Goal: Communication & Community: Answer question/provide support

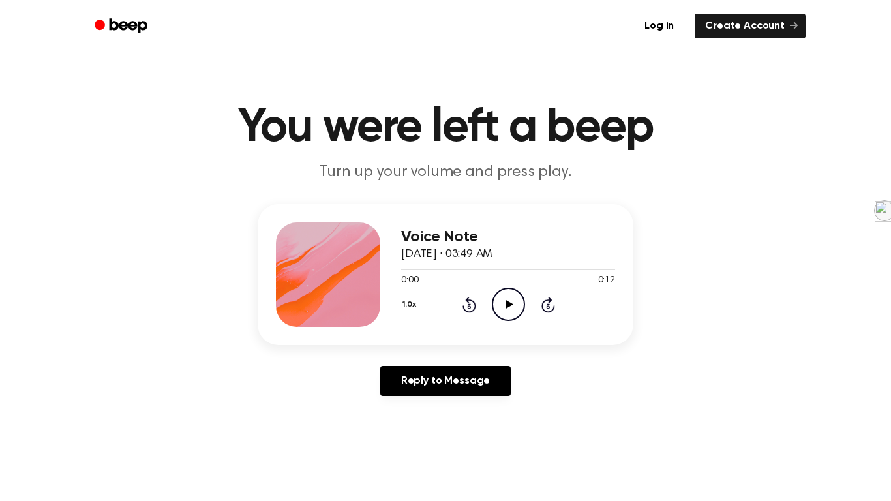
click at [519, 309] on icon "Play Audio" at bounding box center [508, 304] width 33 height 33
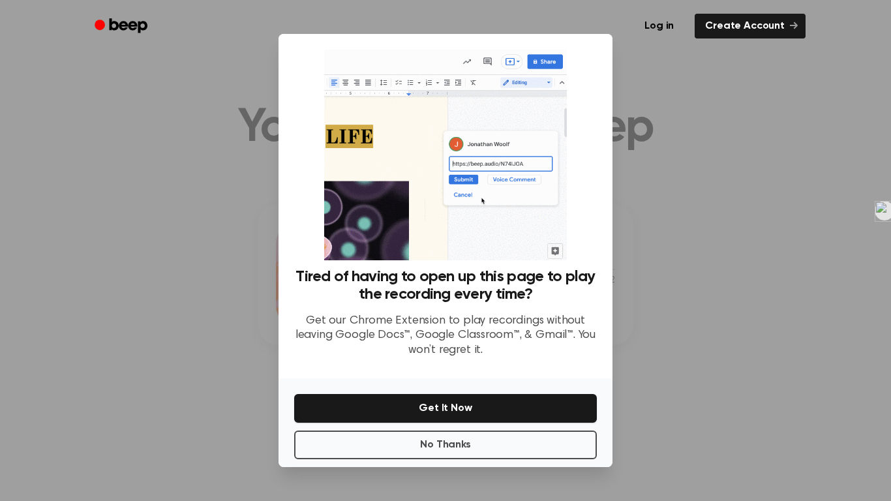
click at [651, 102] on div at bounding box center [445, 250] width 891 height 501
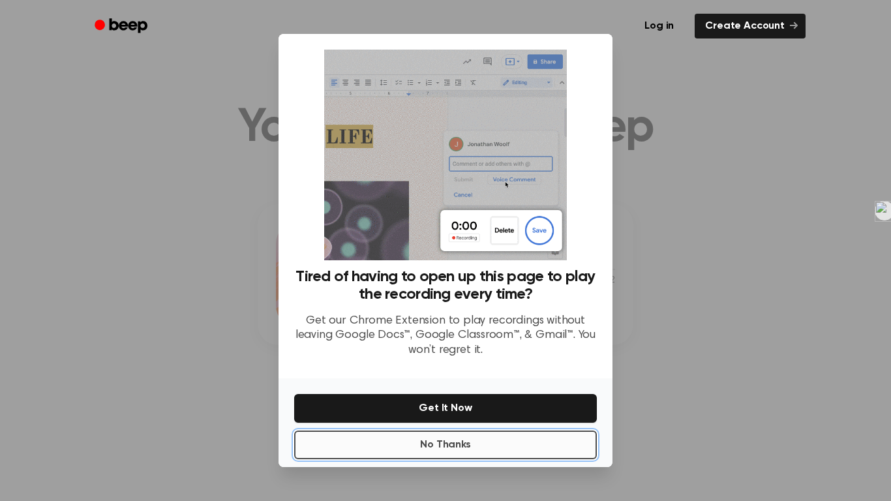
click at [543, 434] on button "No Thanks" at bounding box center [445, 445] width 303 height 29
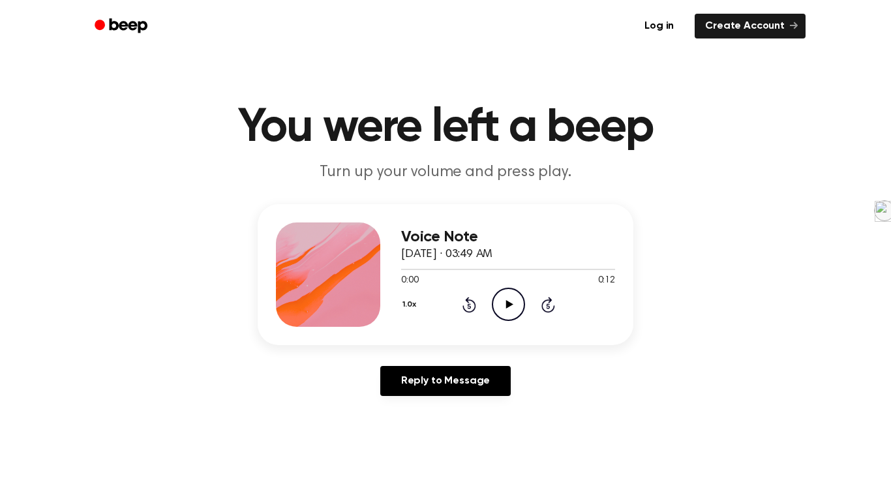
click at [508, 292] on icon "Play Audio" at bounding box center [508, 304] width 33 height 33
click at [506, 314] on icon "Play Audio" at bounding box center [508, 304] width 33 height 33
click at [518, 306] on icon "Pause Audio" at bounding box center [508, 304] width 33 height 33
drag, startPoint x: 469, startPoint y: 269, endPoint x: 196, endPoint y: 285, distance: 273.3
click at [196, 285] on div "Voice Note September 20, 2024 · 03:49 AM 0:03 0:12 Your browser does not suppor…" at bounding box center [446, 305] width 860 height 202
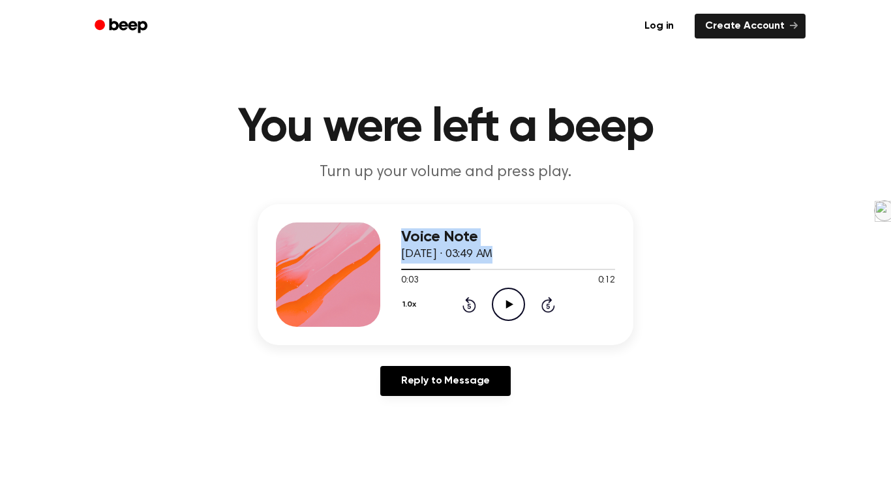
click at [553, 238] on h3 "Voice Note" at bounding box center [508, 237] width 214 height 18
drag, startPoint x: 467, startPoint y: 269, endPoint x: 399, endPoint y: 287, distance: 70.3
click at [399, 287] on div "Voice Note September 20, 2024 · 03:49 AM 0:03 0:12 Your browser does not suppor…" at bounding box center [446, 274] width 376 height 141
click at [469, 301] on icon at bounding box center [470, 305] width 14 height 16
click at [507, 306] on icon at bounding box center [509, 304] width 7 height 8
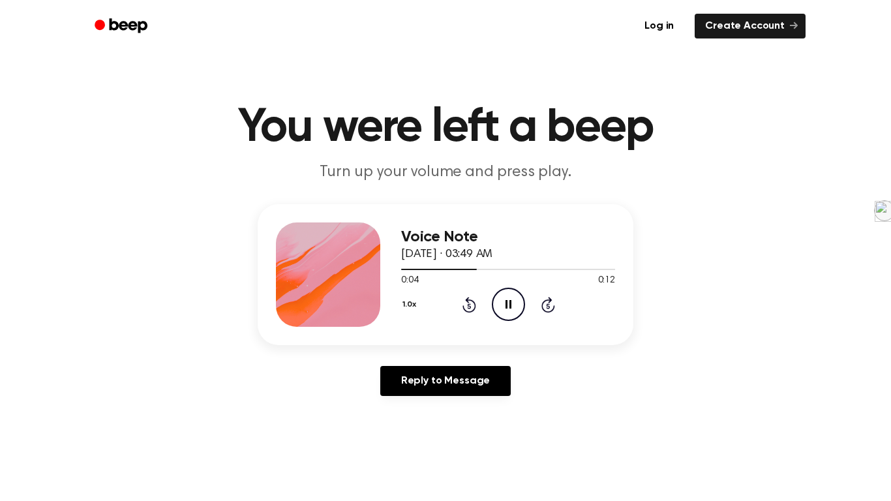
click at [466, 305] on icon "Rewind 5 seconds" at bounding box center [469, 304] width 14 height 17
click at [467, 306] on icon at bounding box center [468, 305] width 3 height 5
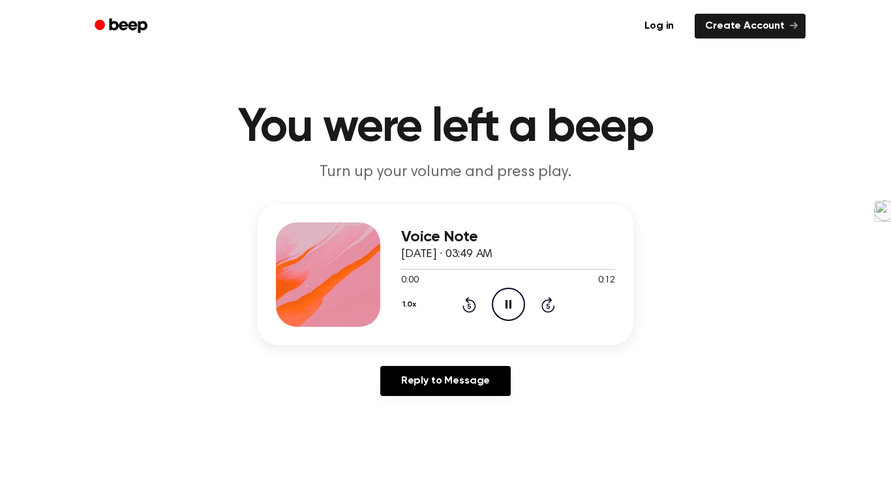
click at [467, 306] on icon at bounding box center [468, 305] width 3 height 5
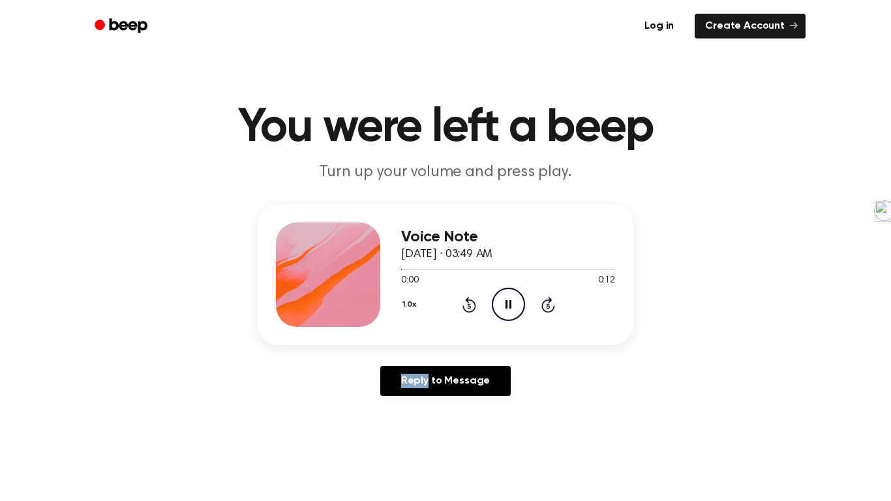
click at [467, 306] on icon at bounding box center [468, 305] width 3 height 5
click at [467, 305] on icon at bounding box center [468, 305] width 3 height 5
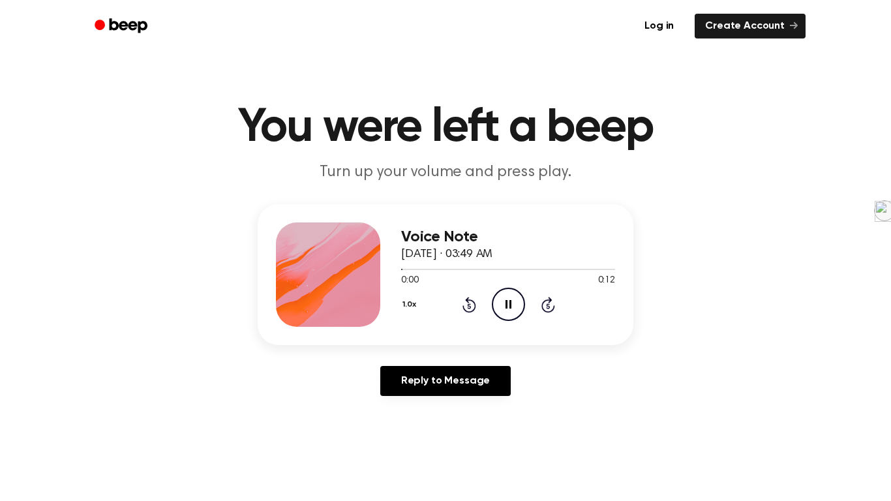
click at [467, 305] on icon at bounding box center [468, 305] width 3 height 5
click at [467, 300] on icon at bounding box center [470, 305] width 14 height 16
click at [545, 306] on icon "Skip 5 seconds" at bounding box center [548, 304] width 14 height 17
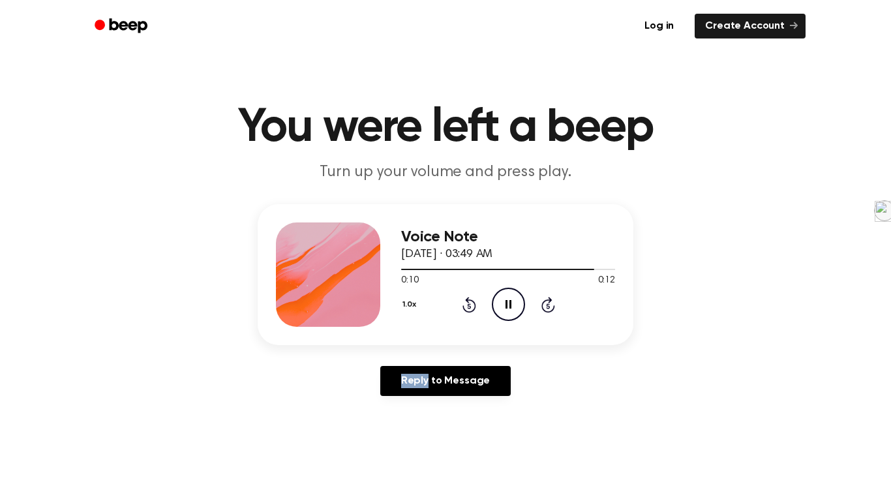
click at [545, 306] on icon "Skip 5 seconds" at bounding box center [548, 304] width 14 height 17
click at [471, 306] on icon "Rewind 5 seconds" at bounding box center [469, 304] width 14 height 17
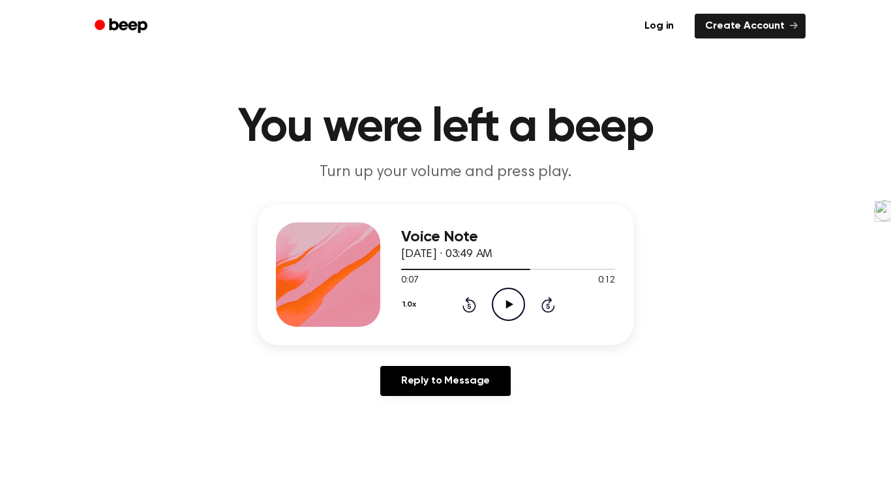
click at [471, 306] on icon "Rewind 5 seconds" at bounding box center [469, 304] width 14 height 17
click at [502, 304] on icon "Play Audio" at bounding box center [508, 304] width 33 height 33
click at [502, 304] on icon "Pause Audio" at bounding box center [508, 304] width 33 height 33
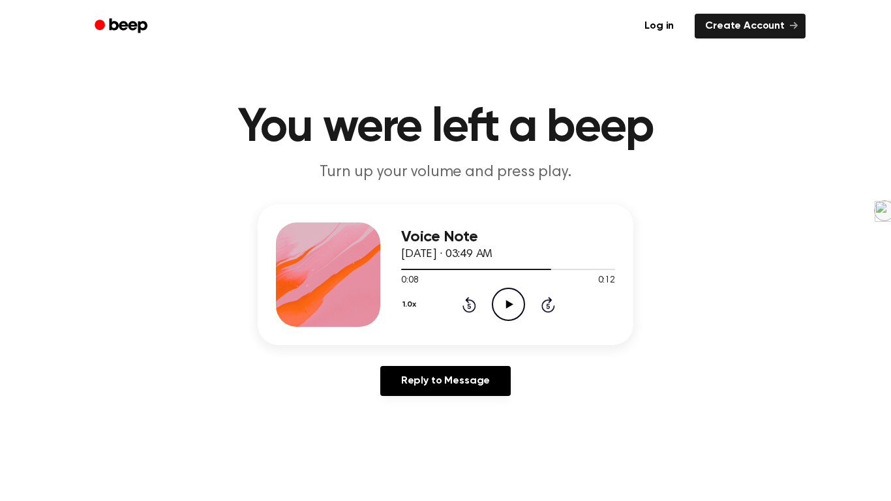
click at [470, 305] on icon "Rewind 5 seconds" at bounding box center [469, 304] width 14 height 17
click at [514, 289] on circle at bounding box center [509, 304] width 32 height 32
click at [493, 309] on circle at bounding box center [509, 304] width 32 height 32
click at [513, 315] on icon "Play Audio" at bounding box center [508, 304] width 33 height 33
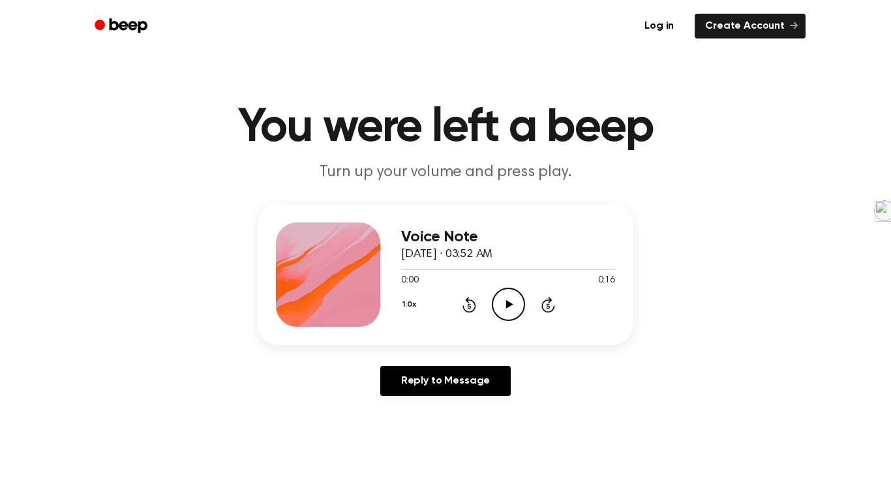
click at [502, 294] on icon "Play Audio" at bounding box center [508, 304] width 33 height 33
click at [471, 305] on icon "Rewind 5 seconds" at bounding box center [469, 304] width 14 height 17
click at [471, 307] on icon "Rewind 5 seconds" at bounding box center [469, 304] width 14 height 17
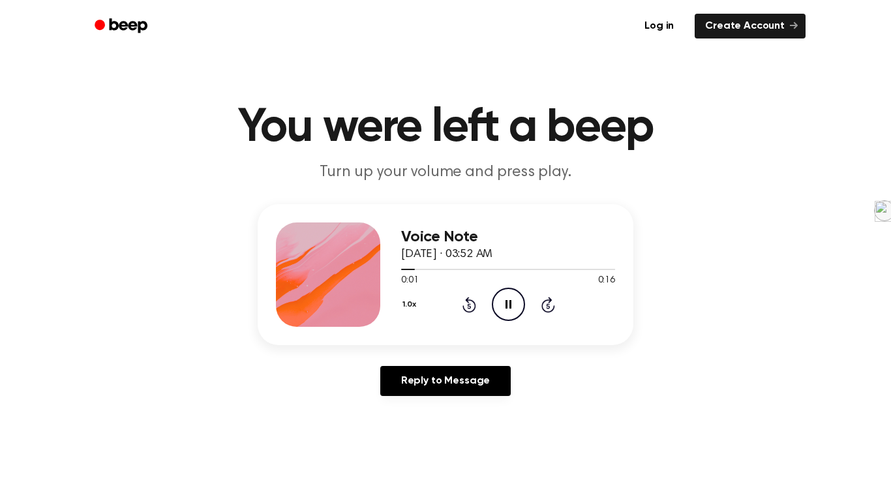
click at [471, 307] on icon "Rewind 5 seconds" at bounding box center [469, 304] width 14 height 17
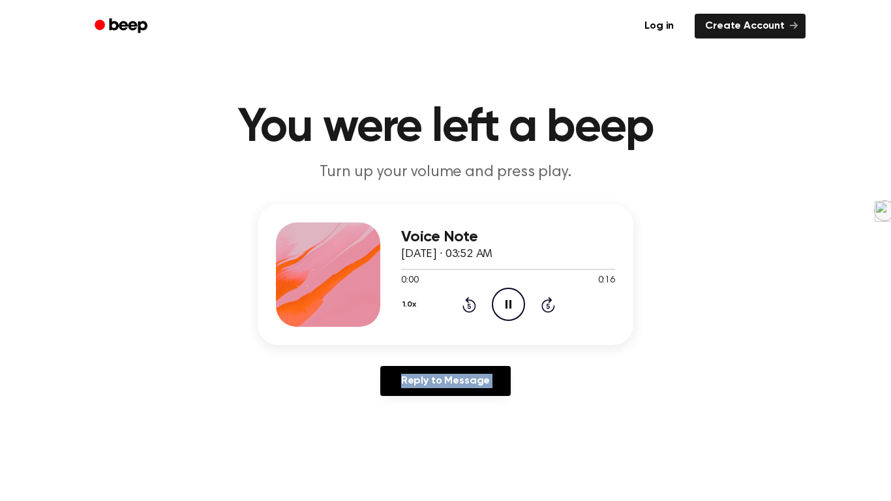
click at [471, 307] on icon "Rewind 5 seconds" at bounding box center [469, 304] width 14 height 17
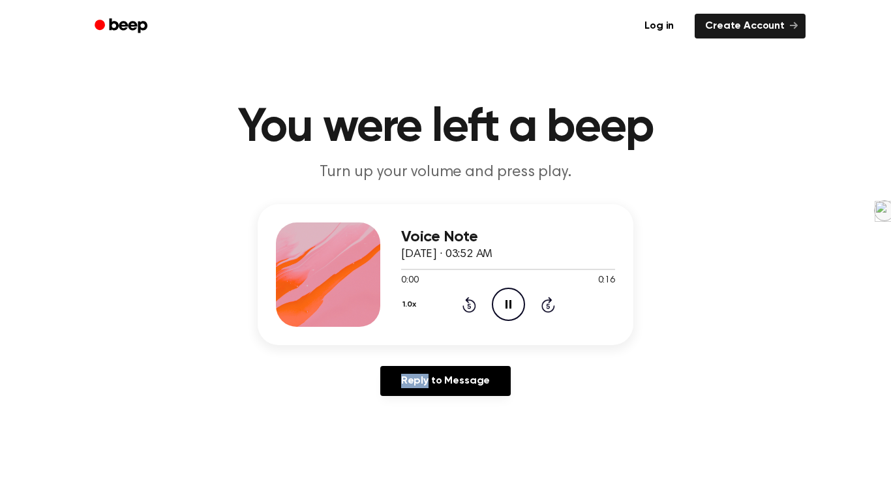
click at [471, 307] on icon "Rewind 5 seconds" at bounding box center [469, 304] width 14 height 17
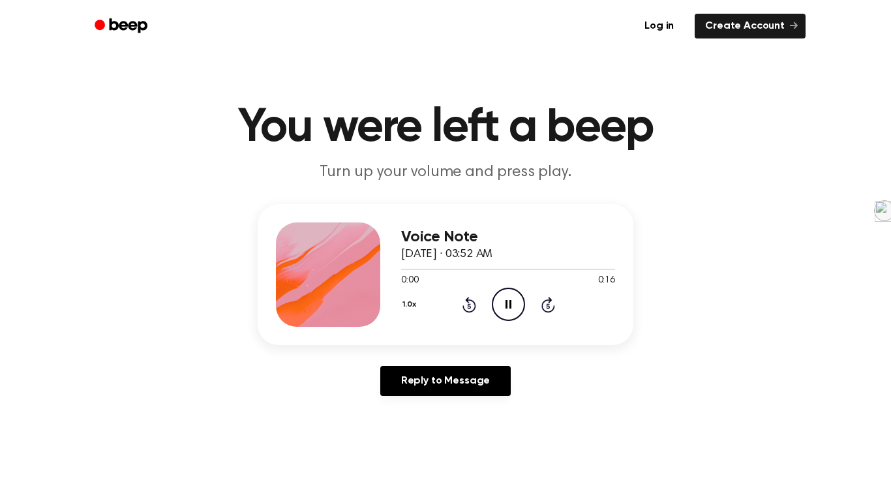
click at [471, 307] on icon "Rewind 5 seconds" at bounding box center [469, 304] width 14 height 17
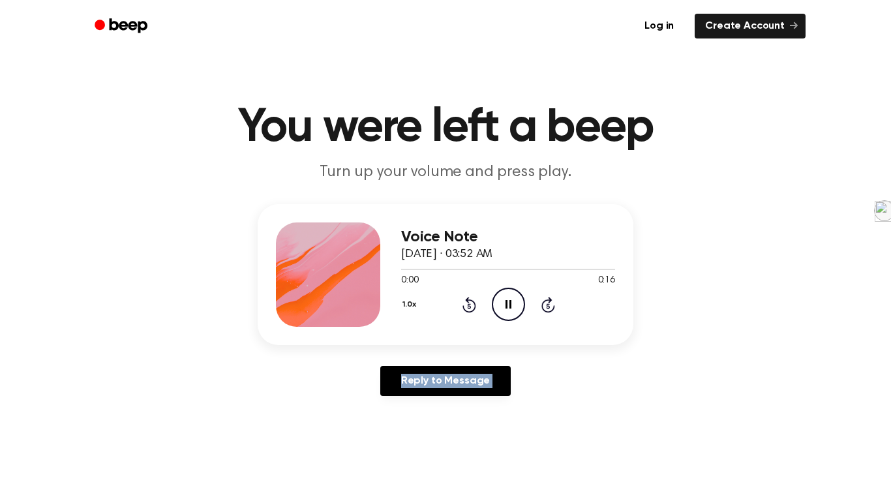
click at [471, 307] on icon "Rewind 5 seconds" at bounding box center [469, 304] width 14 height 17
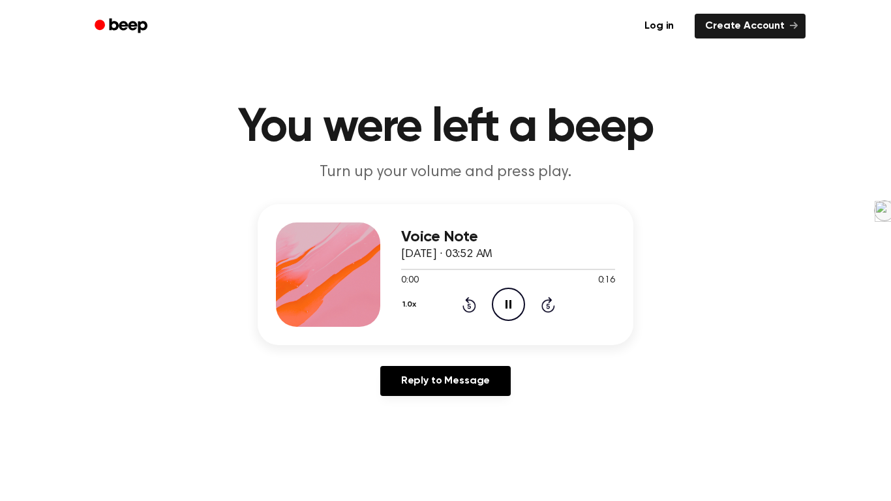
click at [471, 307] on icon "Rewind 5 seconds" at bounding box center [469, 304] width 14 height 17
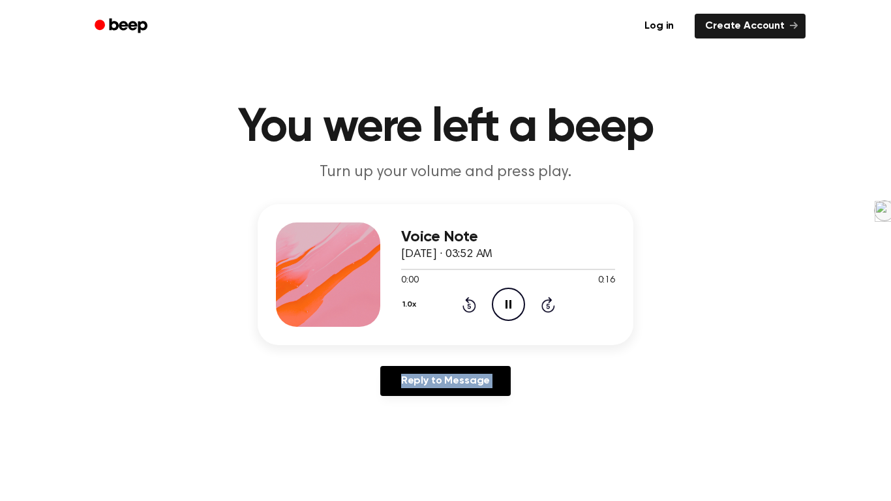
click at [471, 307] on icon "Rewind 5 seconds" at bounding box center [469, 304] width 14 height 17
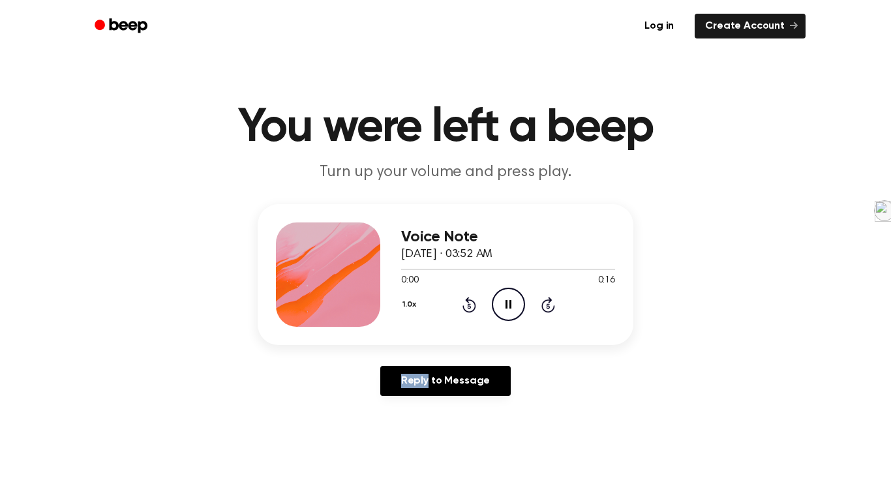
click at [471, 307] on icon "Rewind 5 seconds" at bounding box center [469, 304] width 14 height 17
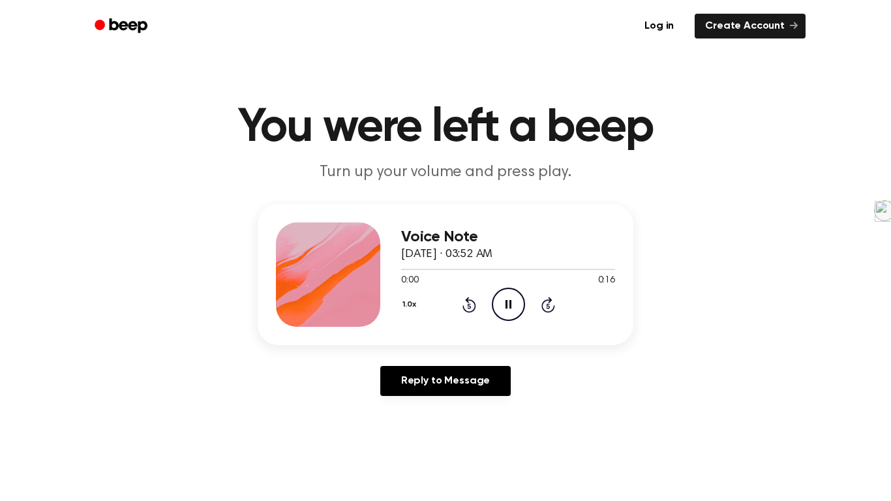
click at [471, 307] on icon "Rewind 5 seconds" at bounding box center [469, 304] width 14 height 17
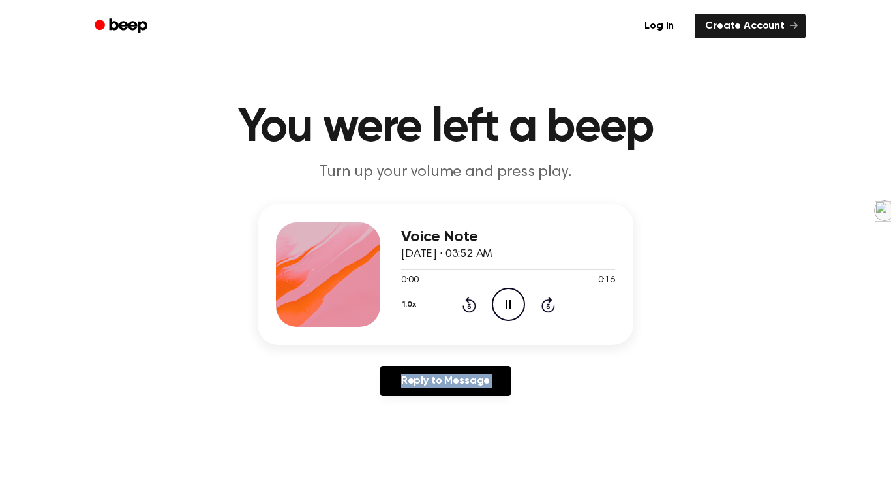
click at [471, 307] on icon "Rewind 5 seconds" at bounding box center [469, 304] width 14 height 17
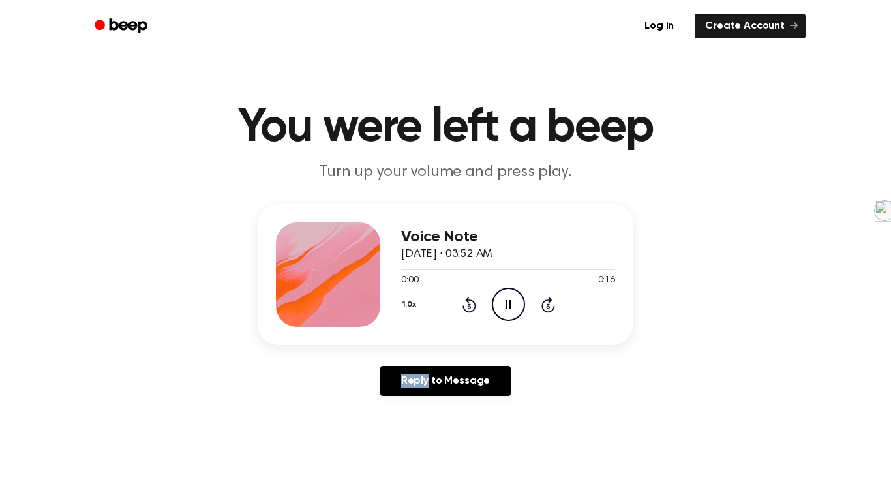
click at [471, 307] on icon "Rewind 5 seconds" at bounding box center [469, 304] width 14 height 17
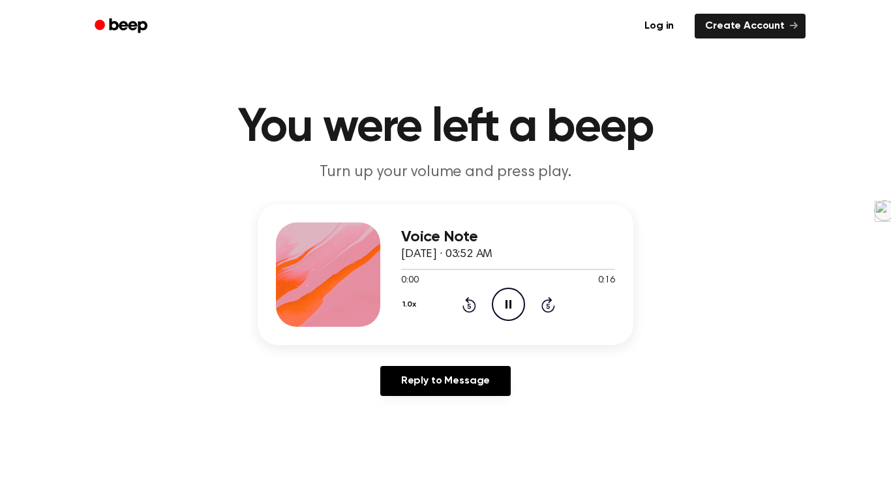
click at [471, 307] on icon "Rewind 5 seconds" at bounding box center [469, 304] width 14 height 17
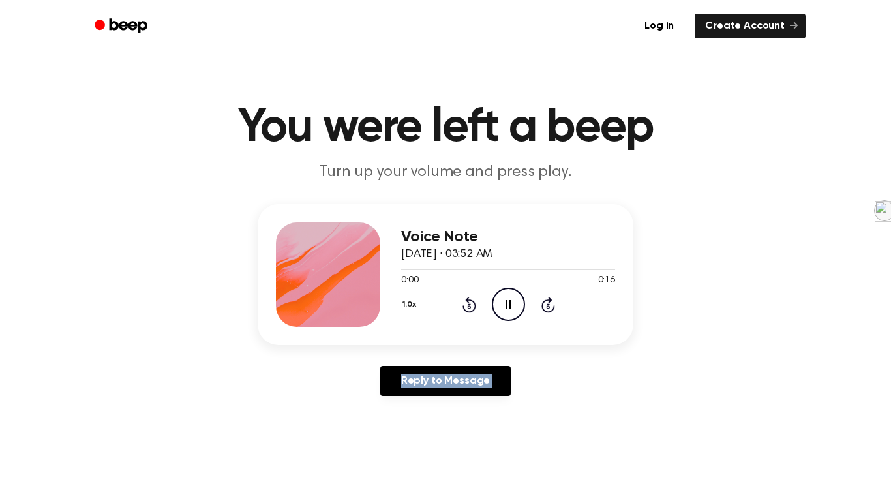
click at [471, 307] on icon "Rewind 5 seconds" at bounding box center [469, 304] width 14 height 17
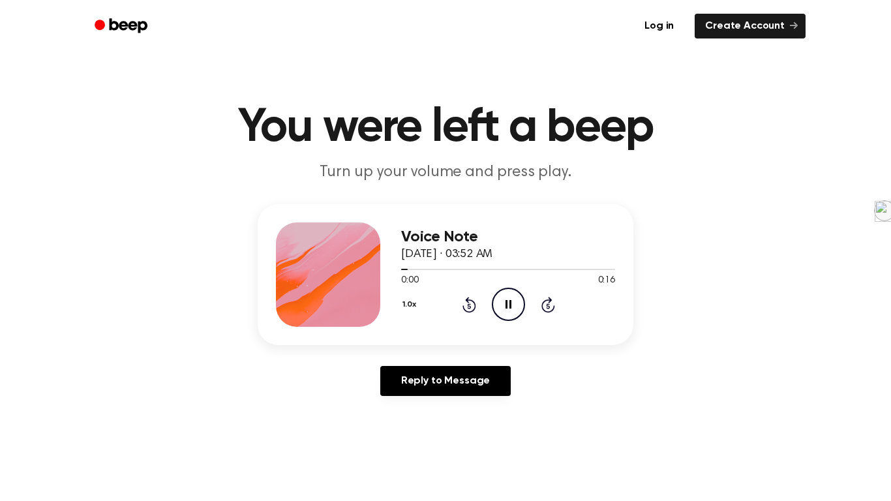
click at [471, 307] on icon at bounding box center [468, 305] width 3 height 5
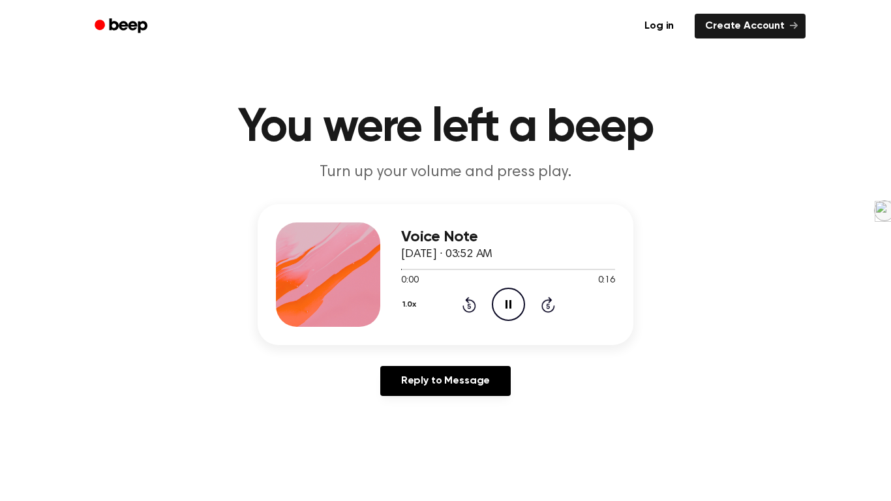
click at [471, 307] on icon at bounding box center [468, 305] width 3 height 5
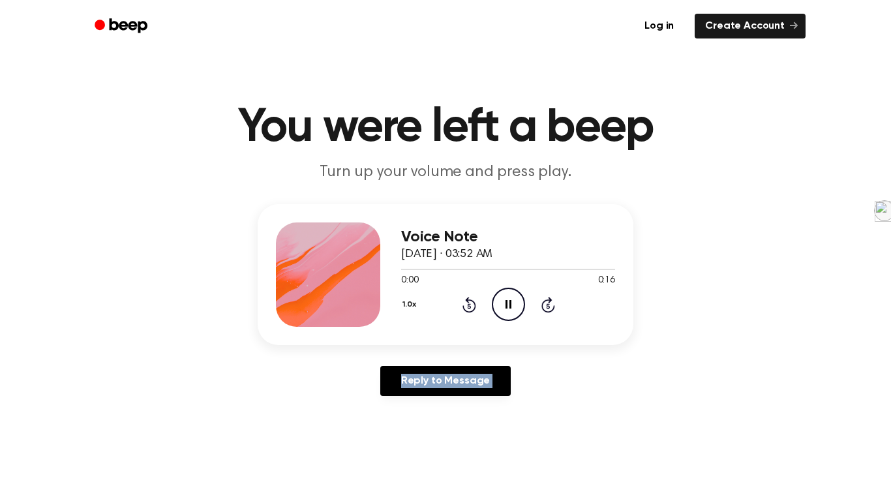
click at [471, 307] on icon at bounding box center [468, 305] width 3 height 5
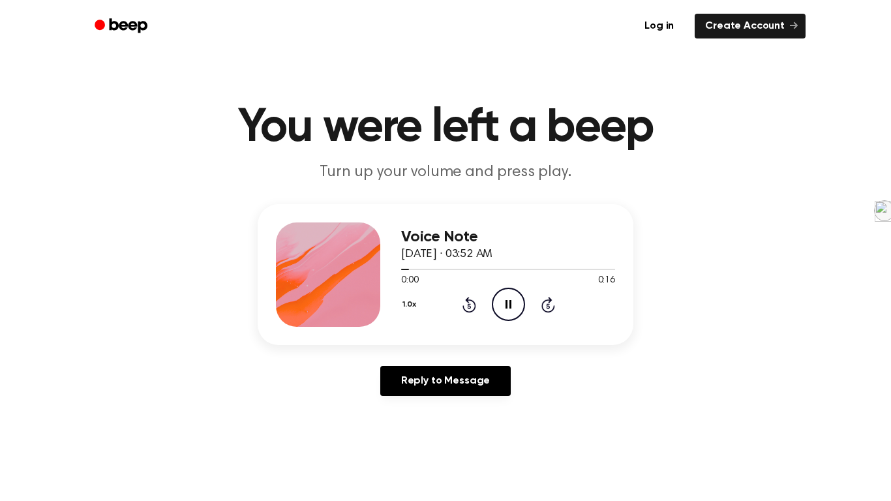
click at [471, 307] on icon at bounding box center [468, 305] width 3 height 5
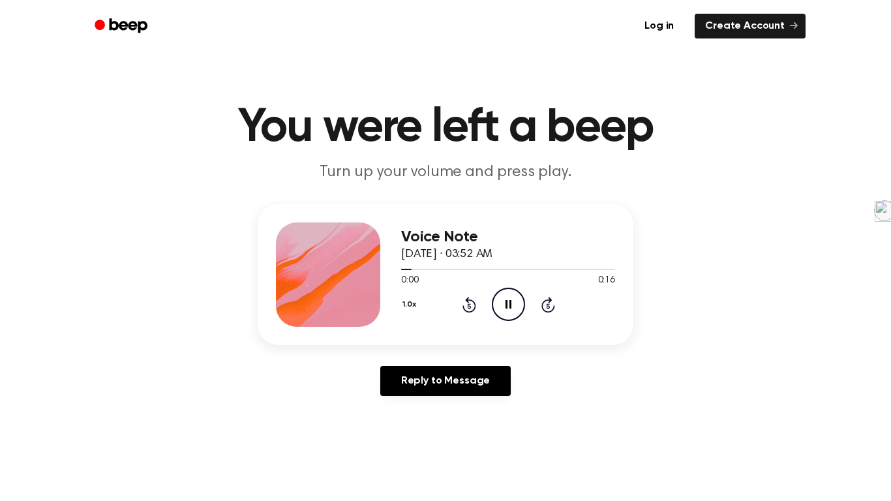
click at [471, 307] on icon at bounding box center [468, 305] width 3 height 5
click at [497, 305] on icon "Play Audio" at bounding box center [508, 304] width 33 height 33
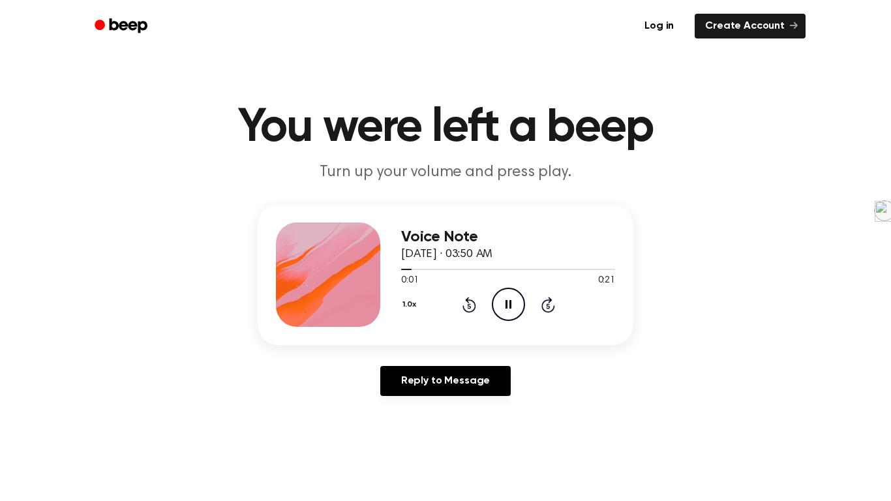
click at [472, 311] on icon at bounding box center [470, 305] width 14 height 16
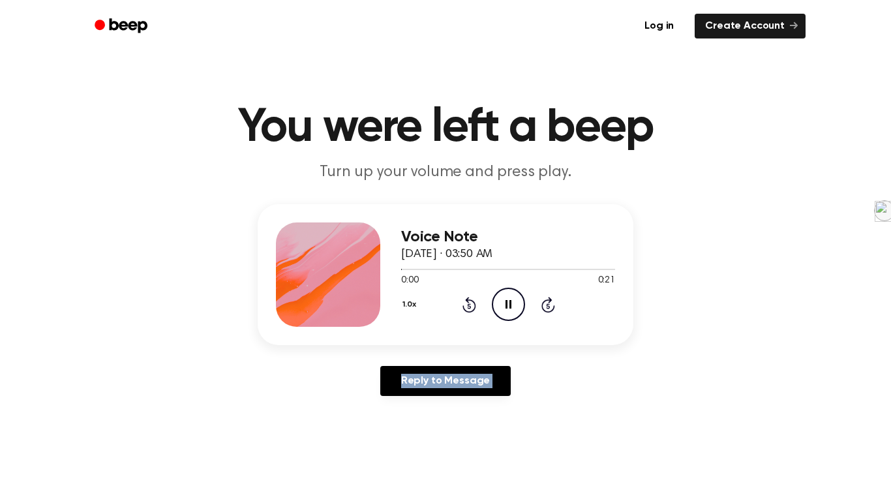
click at [472, 311] on icon at bounding box center [470, 305] width 14 height 16
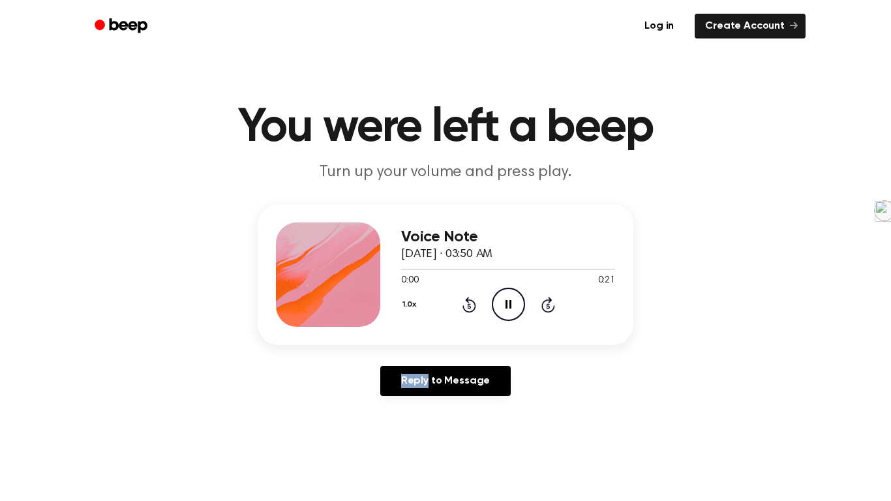
click at [472, 311] on icon at bounding box center [470, 305] width 14 height 16
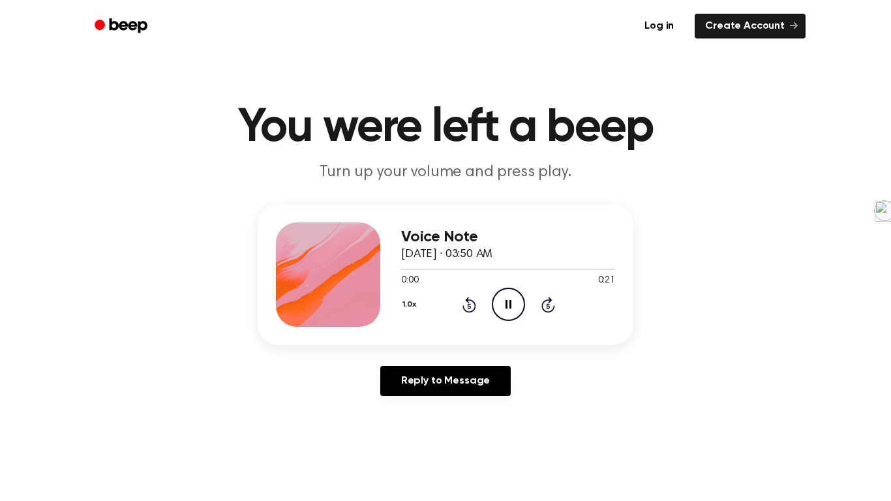
click at [472, 311] on icon at bounding box center [470, 305] width 14 height 16
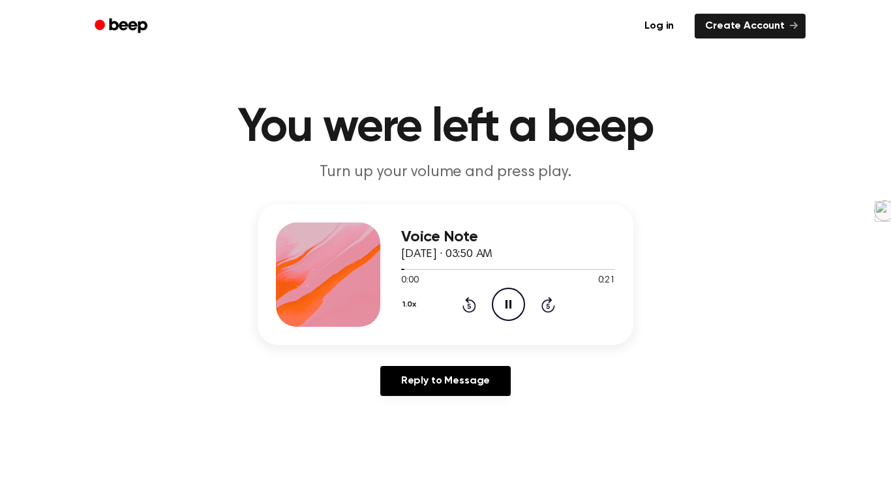
click at [472, 311] on icon at bounding box center [470, 305] width 14 height 16
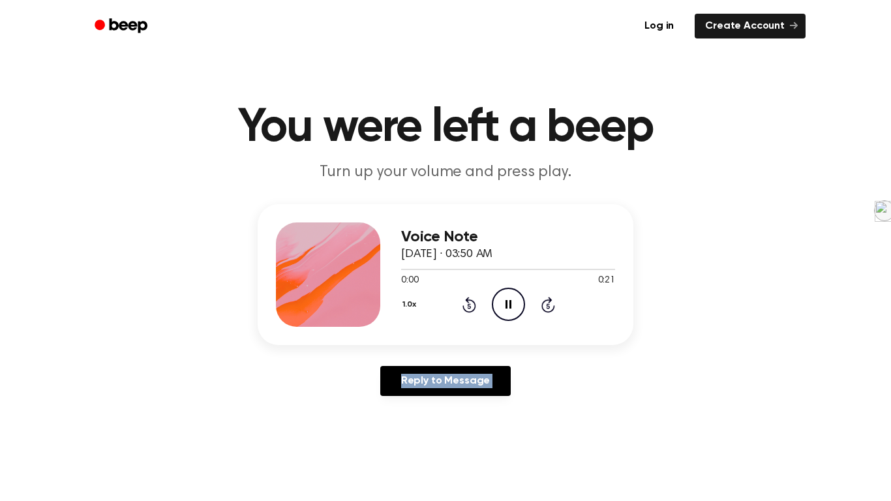
click at [472, 311] on icon at bounding box center [470, 305] width 14 height 16
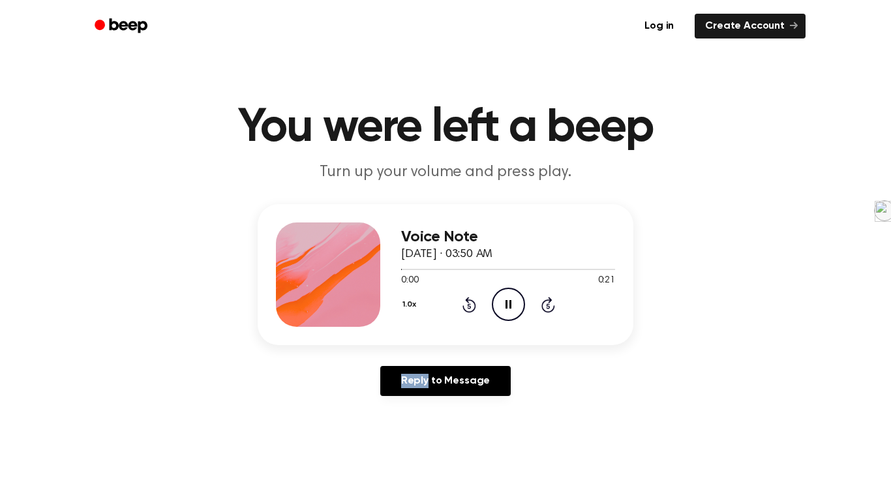
click at [472, 311] on icon at bounding box center [470, 305] width 14 height 16
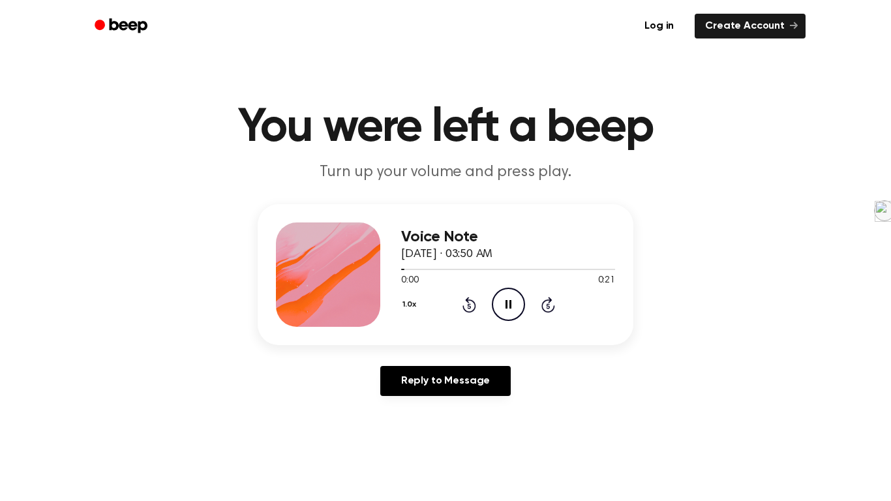
click at [472, 311] on icon at bounding box center [470, 305] width 14 height 16
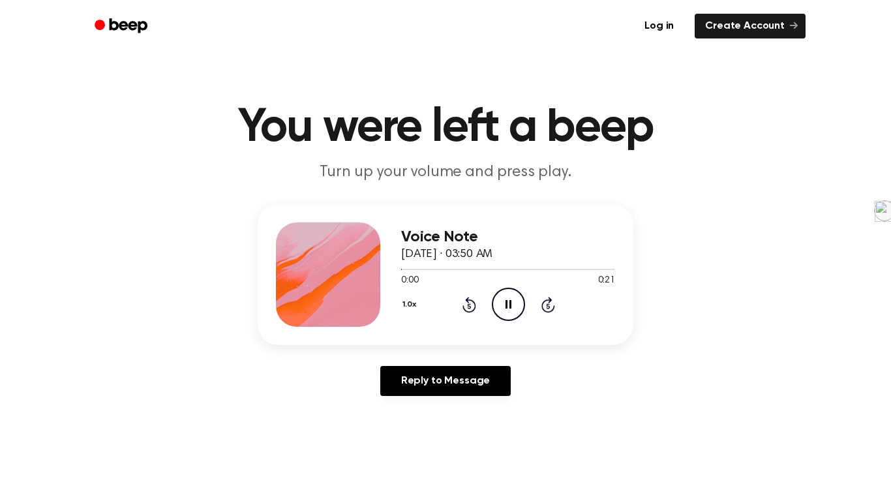
click at [472, 311] on icon at bounding box center [470, 305] width 14 height 16
click at [448, 381] on link "Reply to Message" at bounding box center [445, 381] width 131 height 30
click at [513, 307] on icon "Play Audio" at bounding box center [508, 304] width 33 height 33
click at [516, 292] on icon "Play Audio" at bounding box center [508, 304] width 33 height 33
